Goal: Information Seeking & Learning: Find specific fact

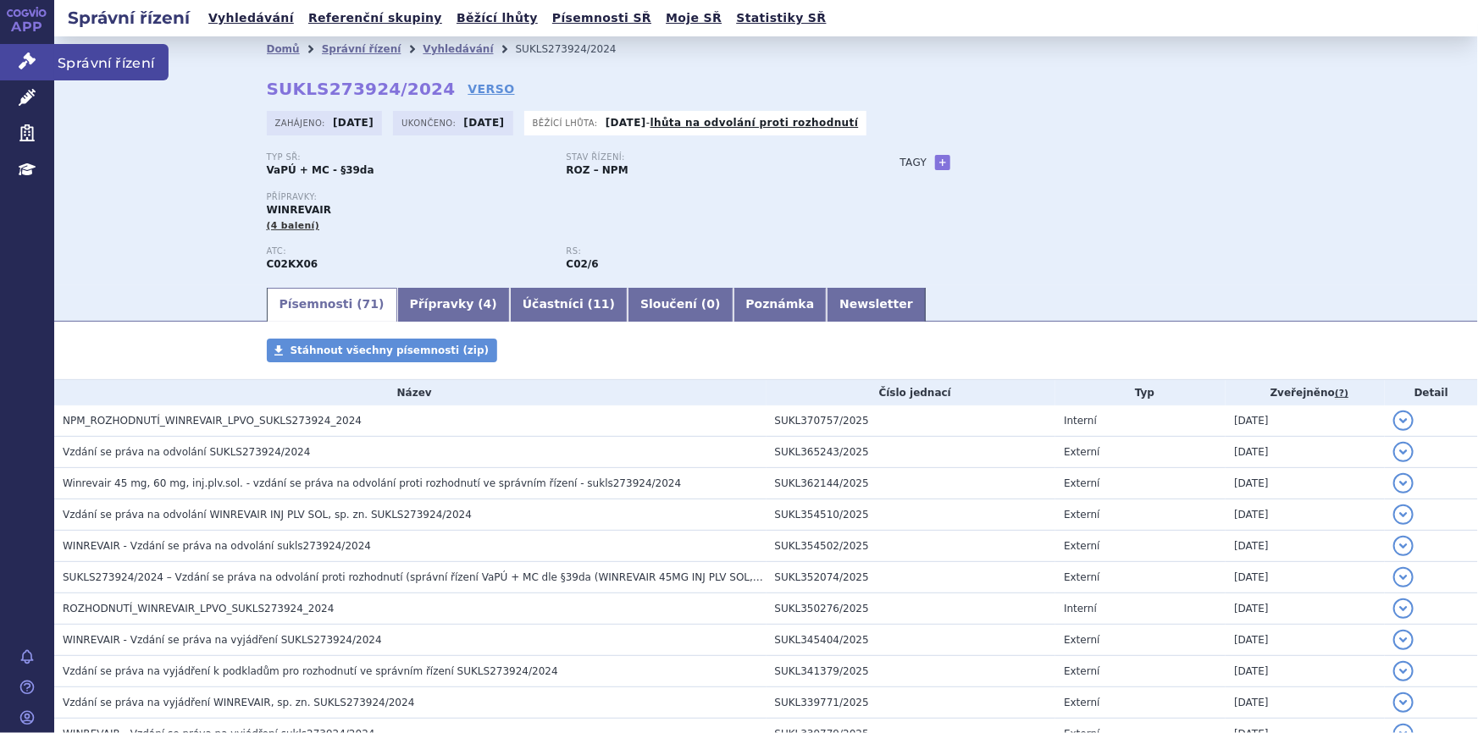
click at [19, 52] on icon at bounding box center [27, 60] width 17 height 17
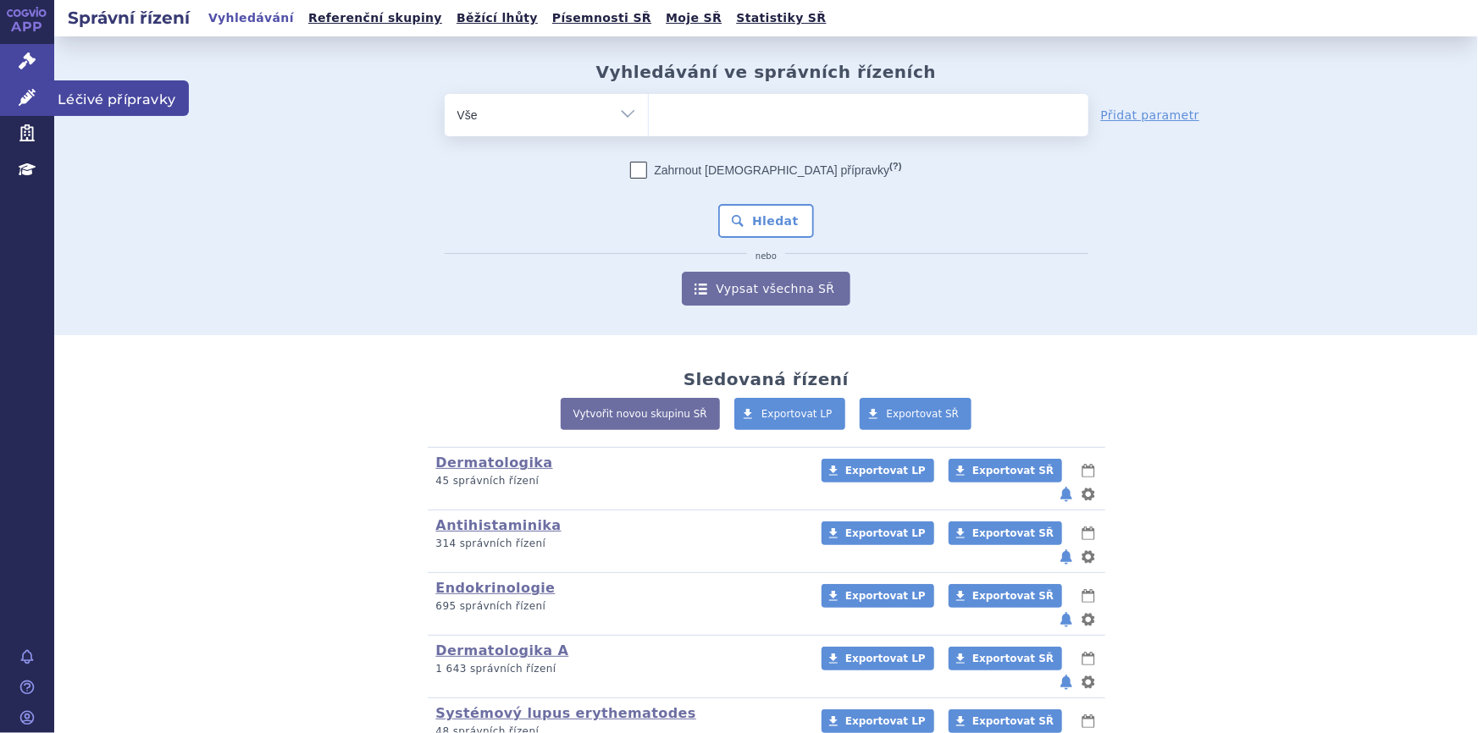
click at [34, 99] on icon at bounding box center [27, 97] width 17 height 17
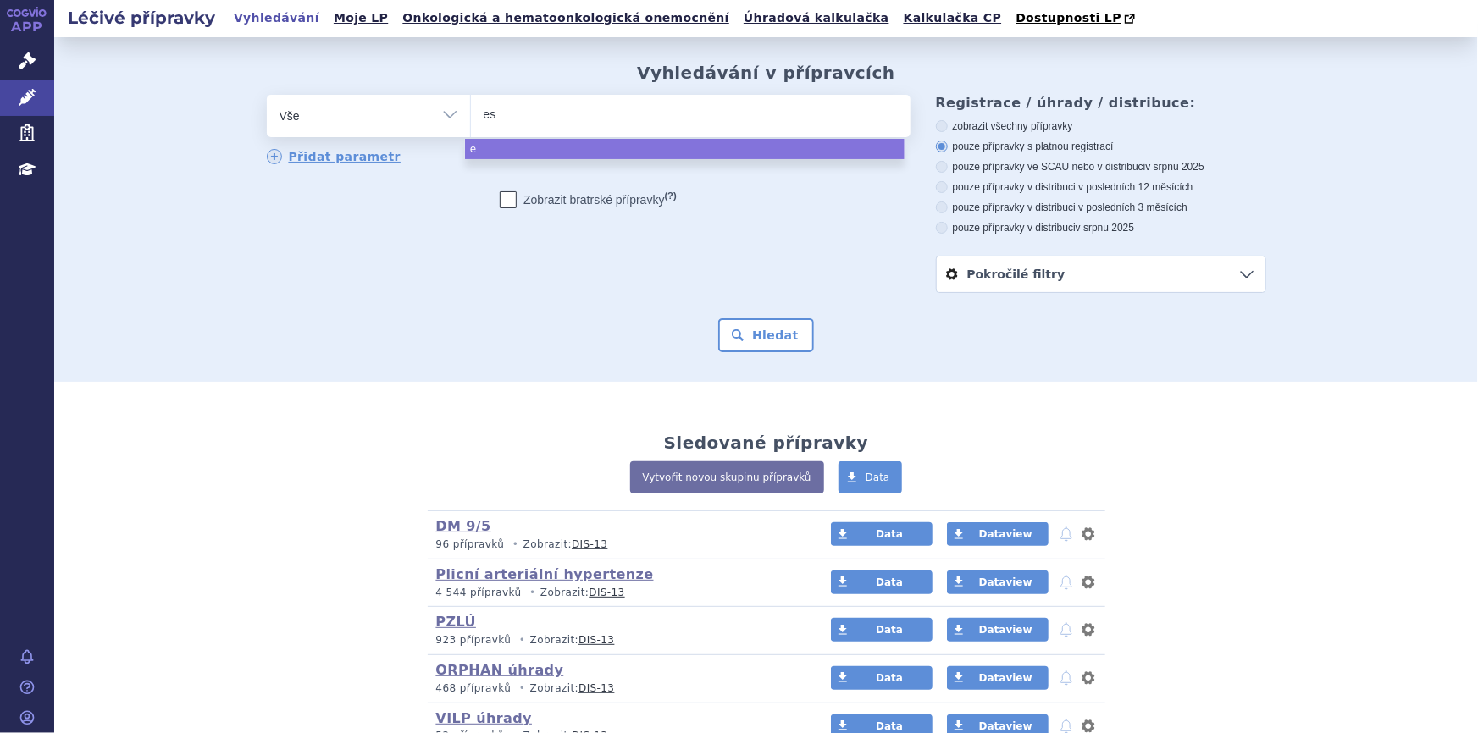
type input "est"
type input "estr"
type input "estrio"
type input "estriol"
type input "estriol w"
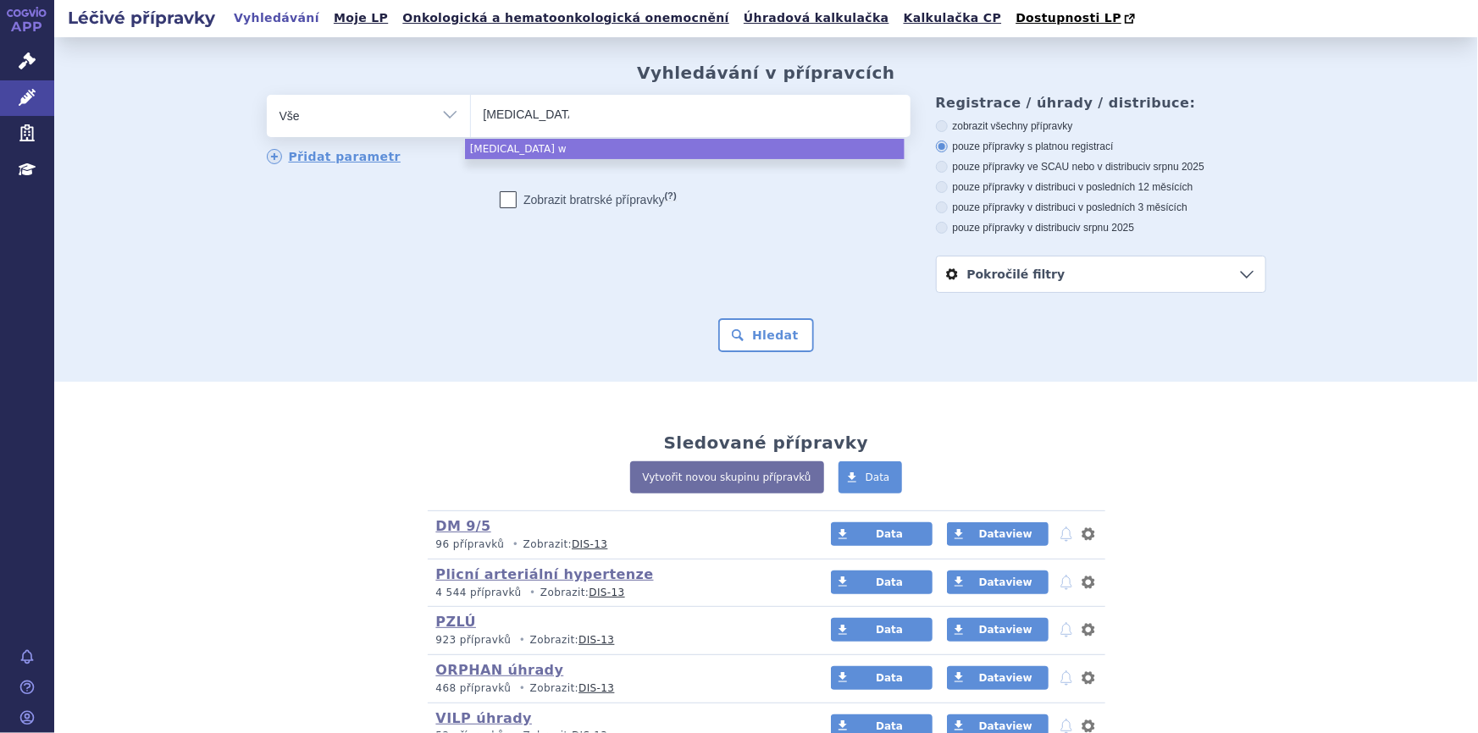
type input "estriol wo"
type input "estriol wolf"
type input "estriol wolff"
select select "estriol wolff"
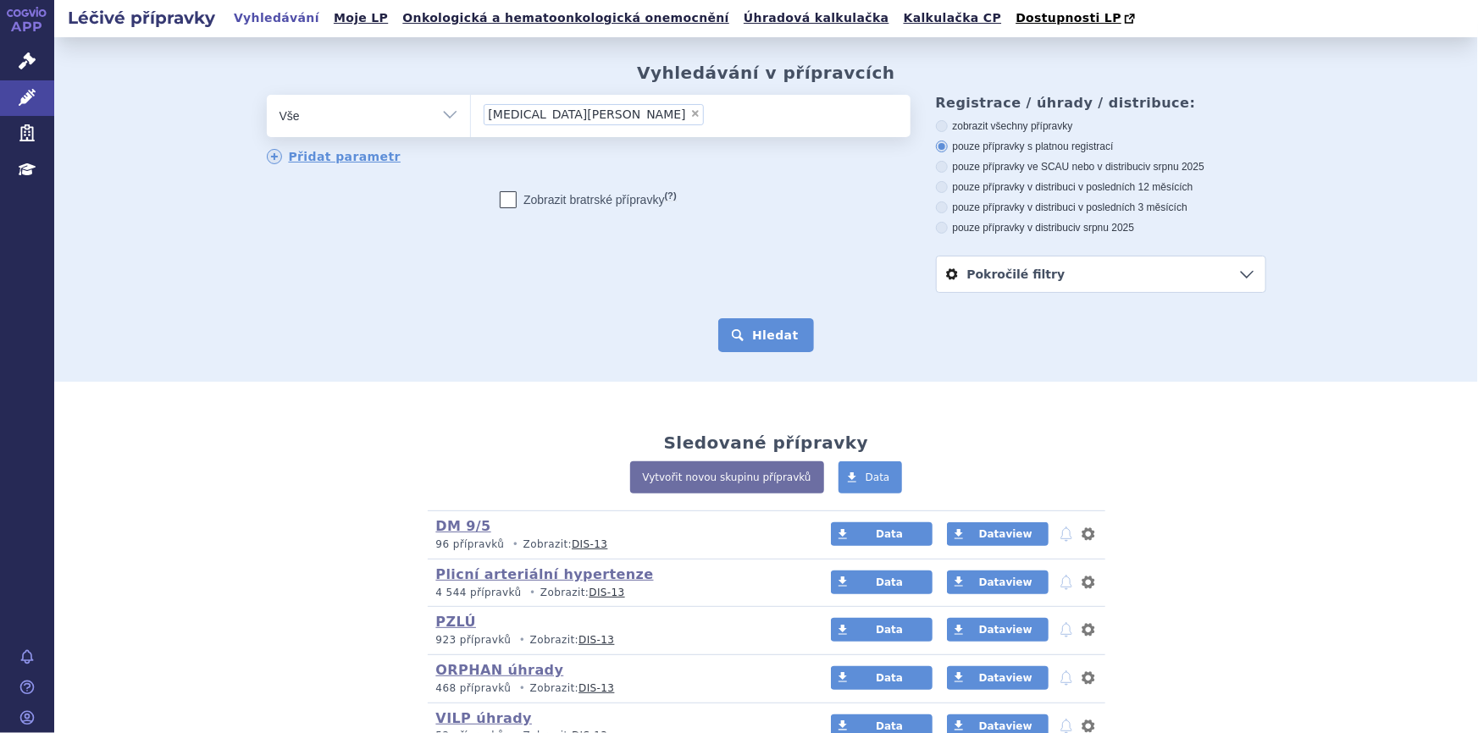
click at [774, 329] on button "Hledat" at bounding box center [766, 335] width 96 height 34
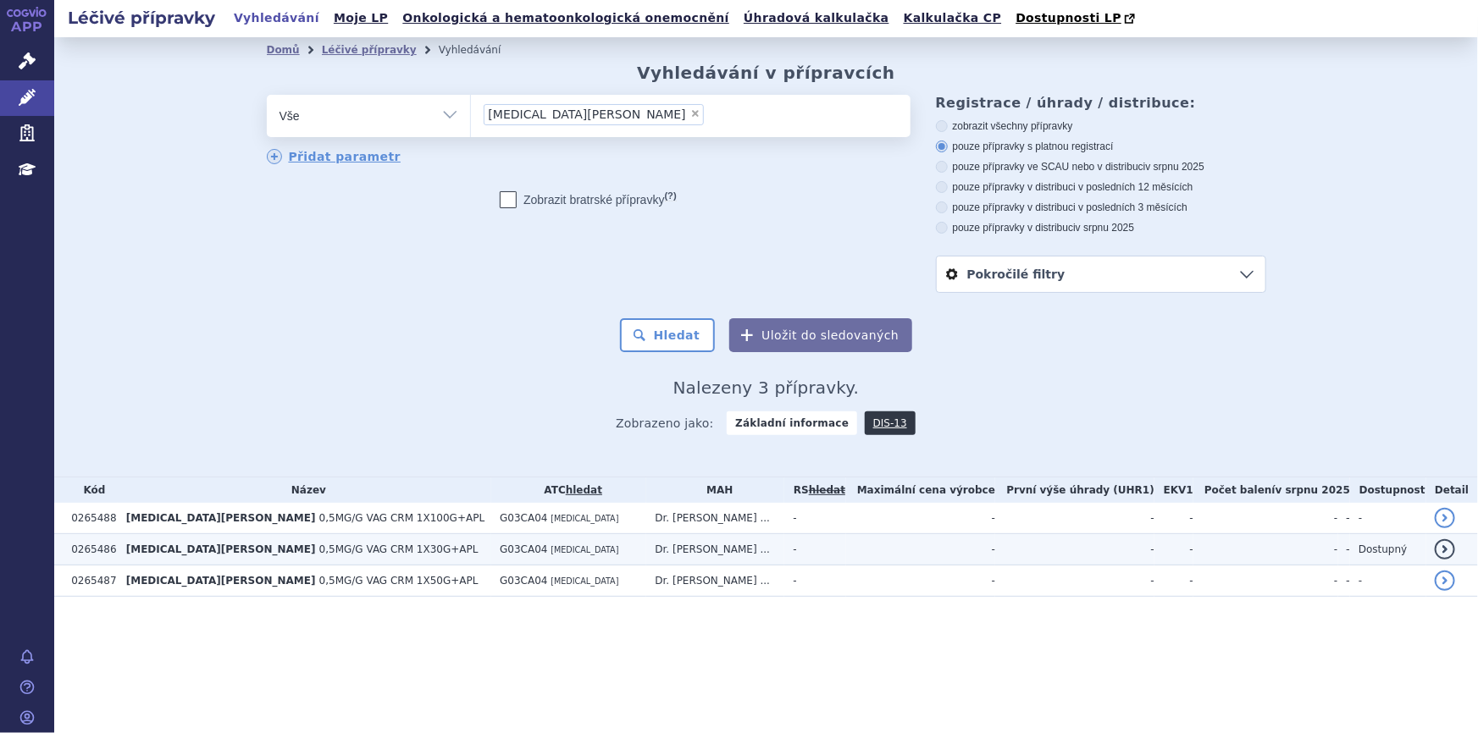
click at [295, 562] on td "ESTRIOL WOLFF 0,5MG/G VAG CRM 1X30G+APL" at bounding box center [304, 549] width 373 height 31
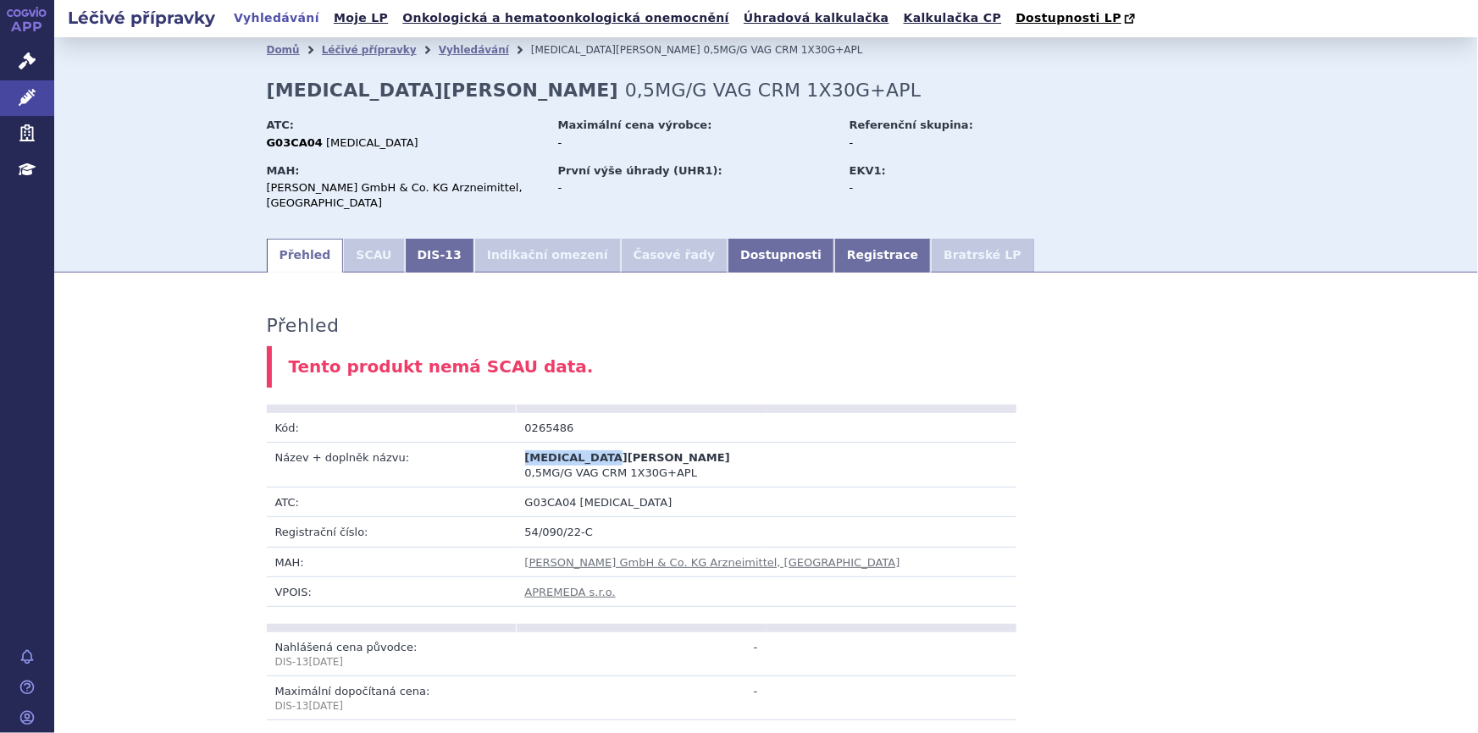
drag, startPoint x: 518, startPoint y: 441, endPoint x: 600, endPoint y: 443, distance: 82.1
click at [600, 451] on span "[MEDICAL_DATA][PERSON_NAME]" at bounding box center [627, 457] width 205 height 13
copy span "[MEDICAL_DATA][PERSON_NAME]"
click at [32, 52] on icon at bounding box center [27, 60] width 17 height 17
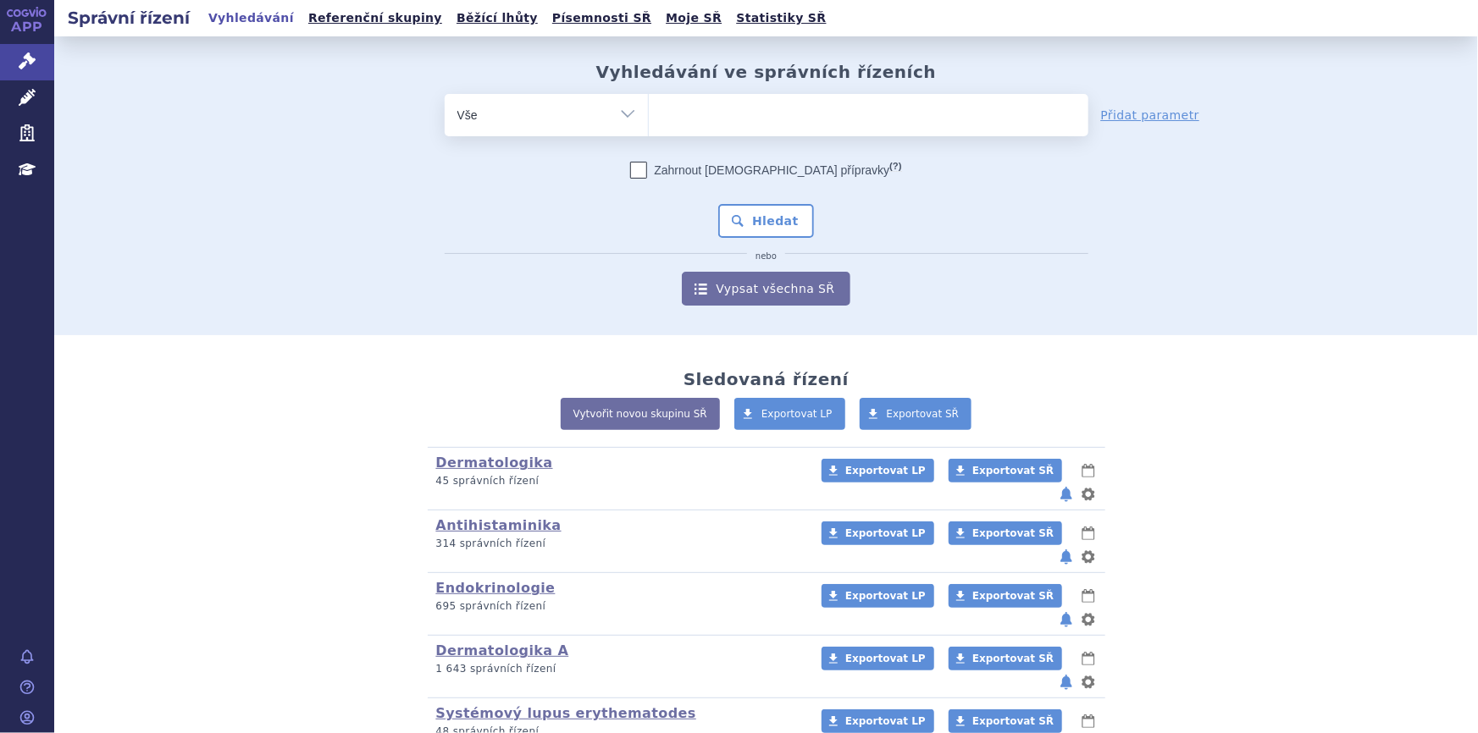
click at [711, 116] on ul at bounding box center [868, 112] width 439 height 36
click at [649, 116] on select at bounding box center [648, 114] width 1 height 42
paste input "ESTRIOL WOLFF"
type input "ESTRIOL WOLFF"
select select "ESTRIOL WOLFF"
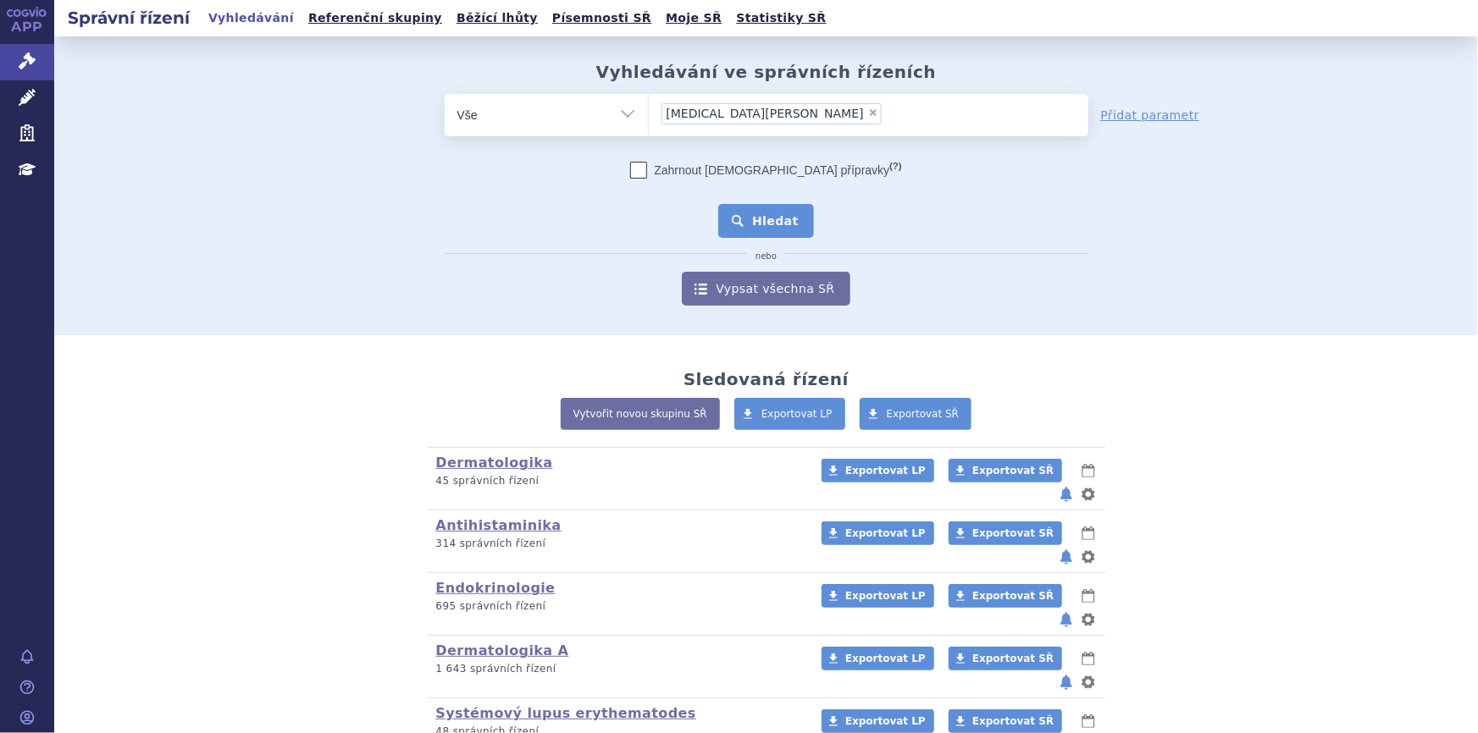
click at [731, 224] on button "Hledat" at bounding box center [766, 221] width 96 height 34
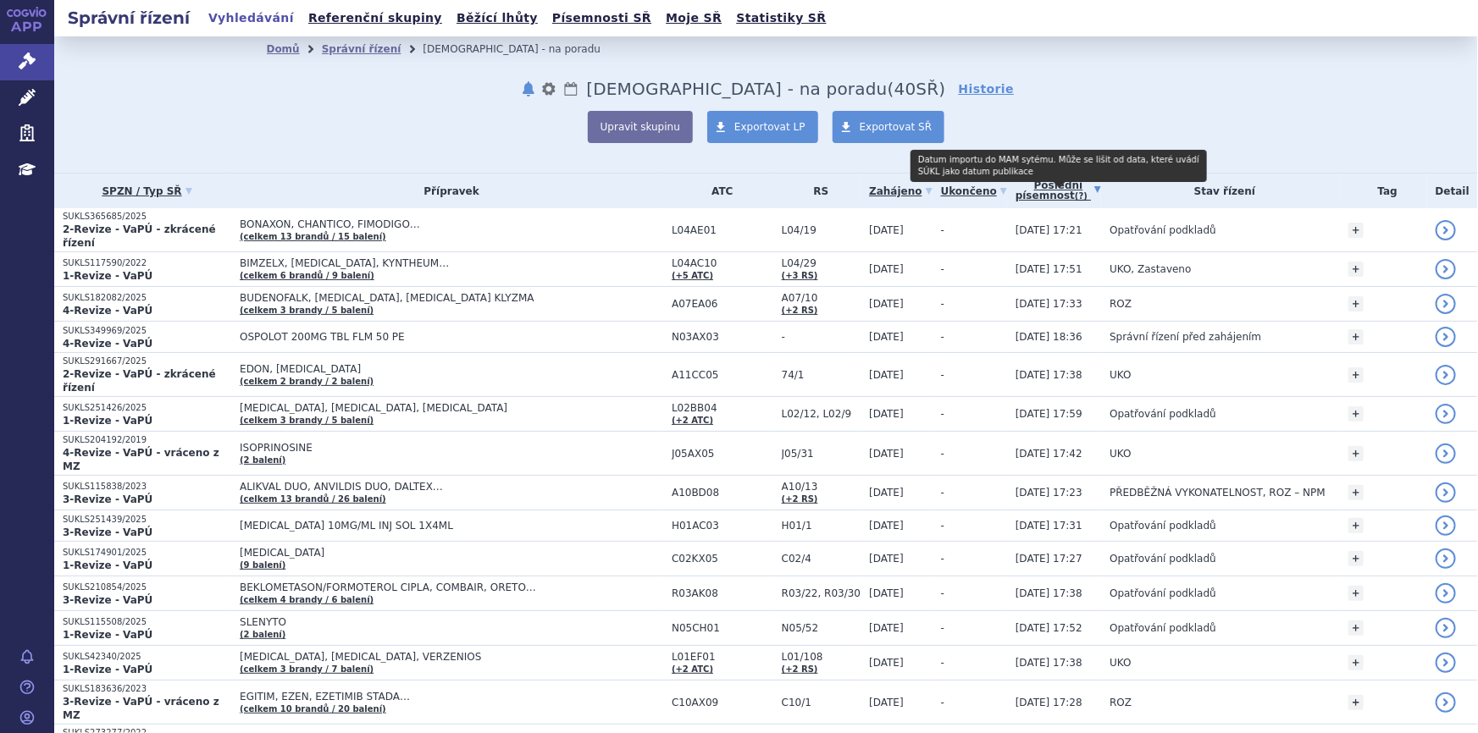
click at [1074, 191] on abbr "(?)" at bounding box center [1080, 196] width 13 height 10
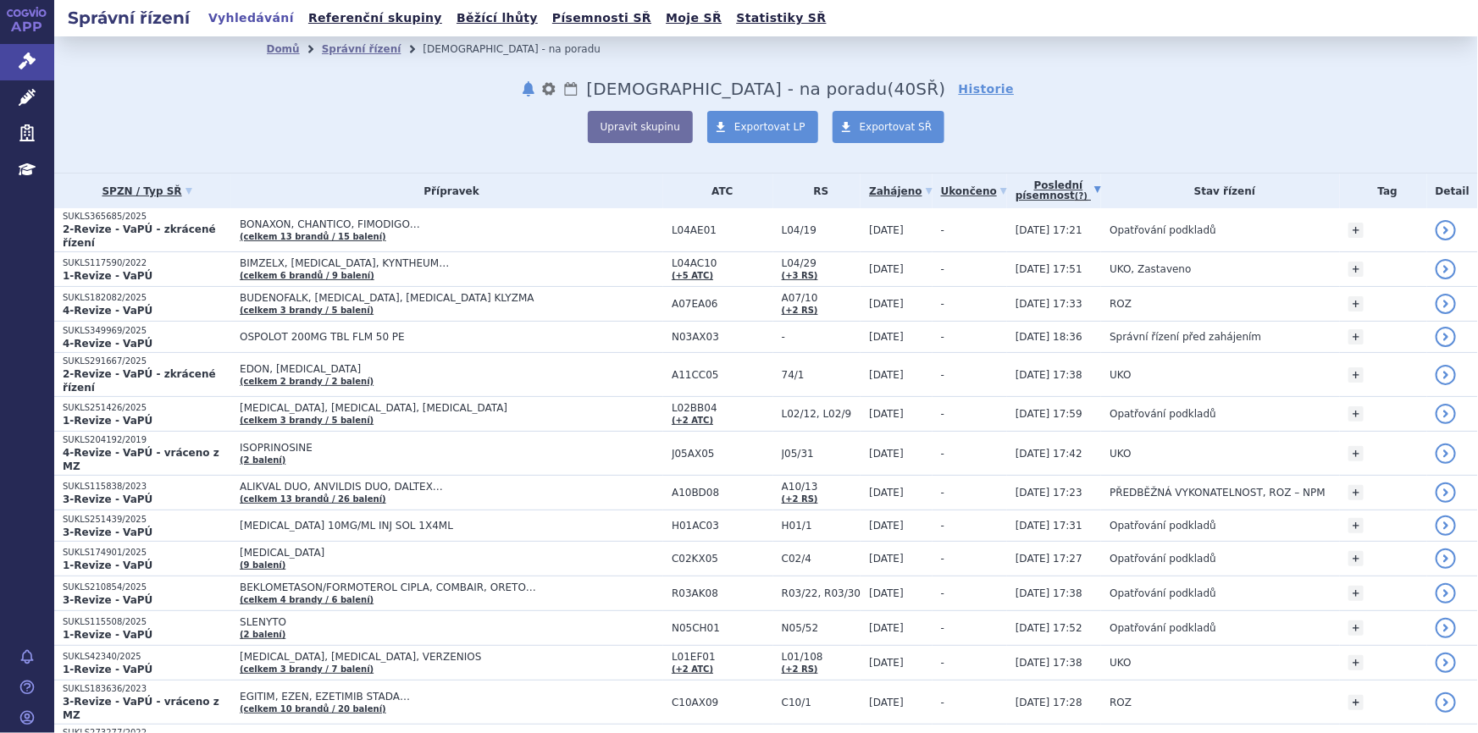
click at [876, 191] on link "Zahájeno" at bounding box center [900, 192] width 63 height 24
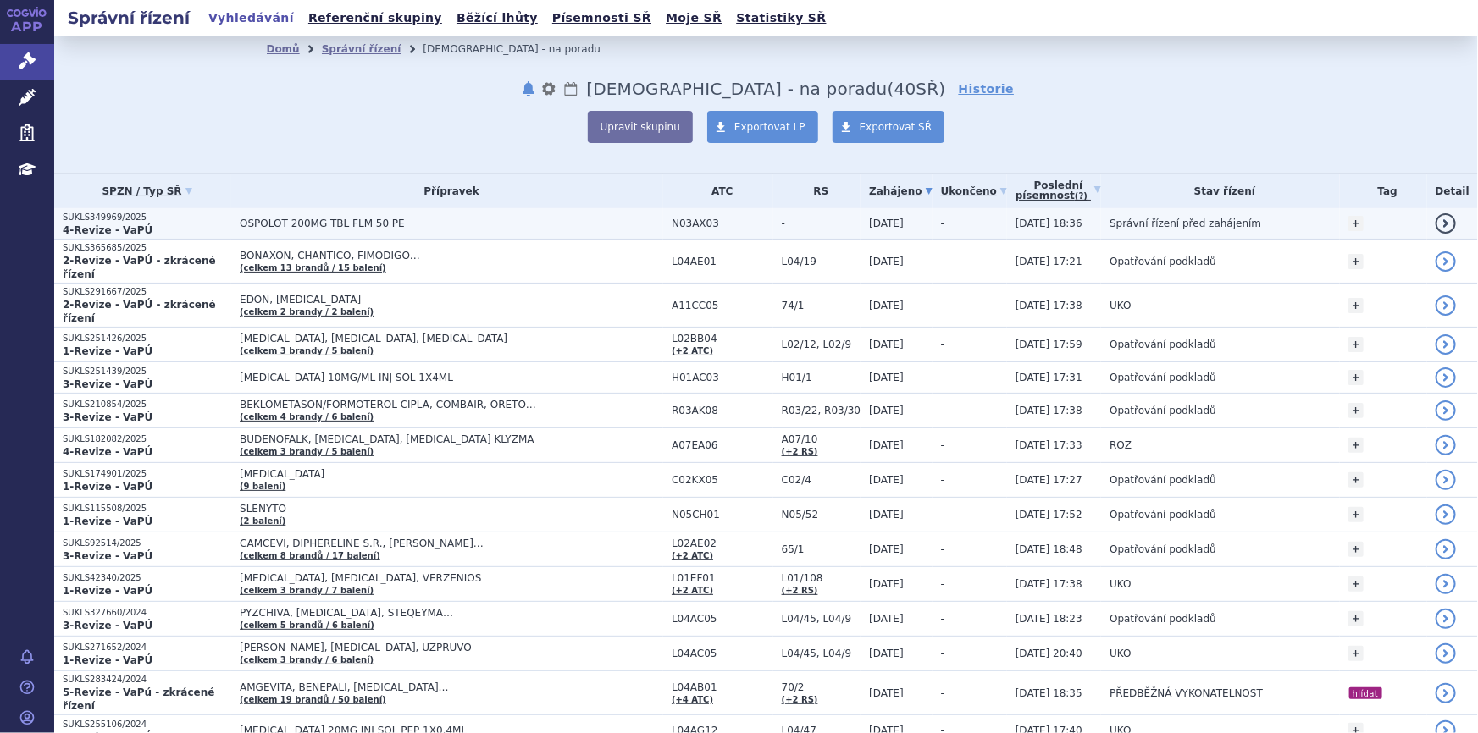
click at [722, 218] on span "N03AX03" at bounding box center [722, 224] width 102 height 12
